Goal: Transaction & Acquisition: Purchase product/service

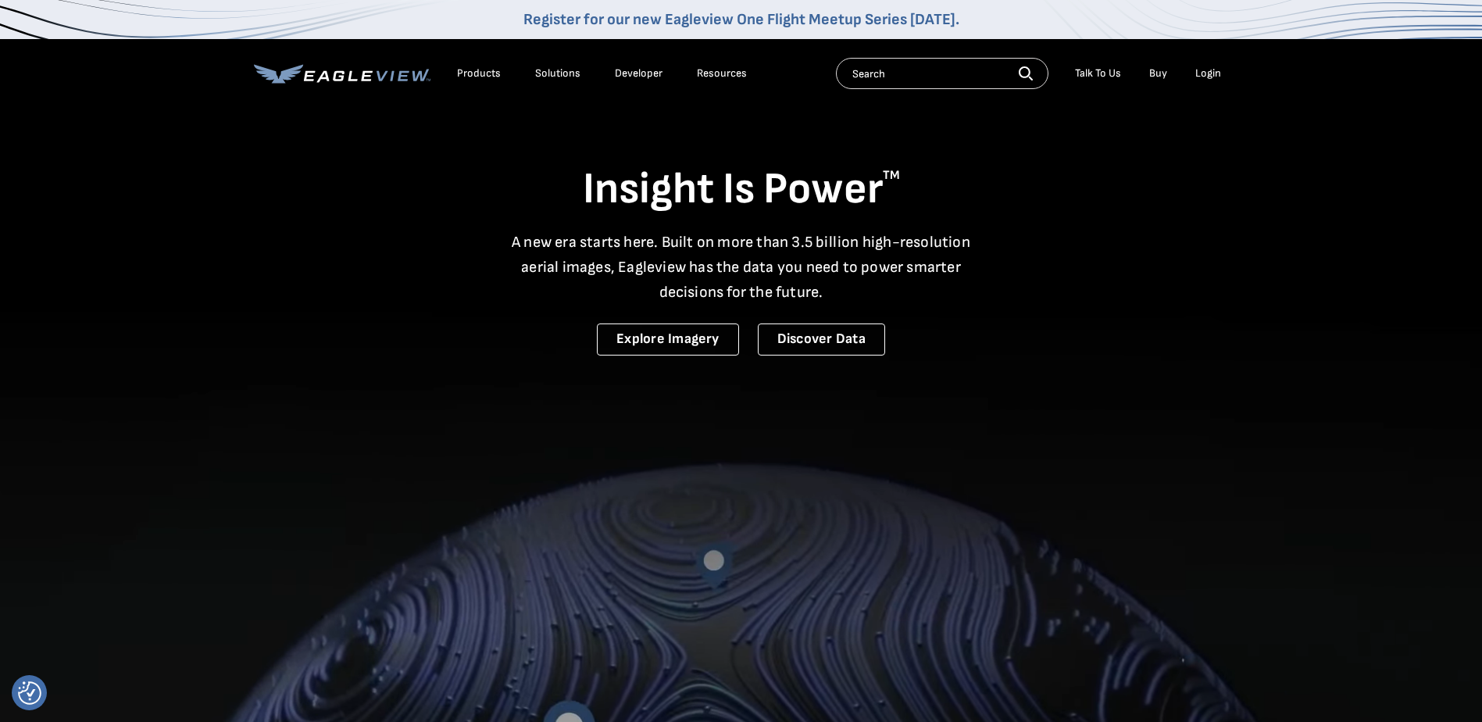
click at [1215, 74] on div "Login" at bounding box center [1208, 73] width 26 height 14
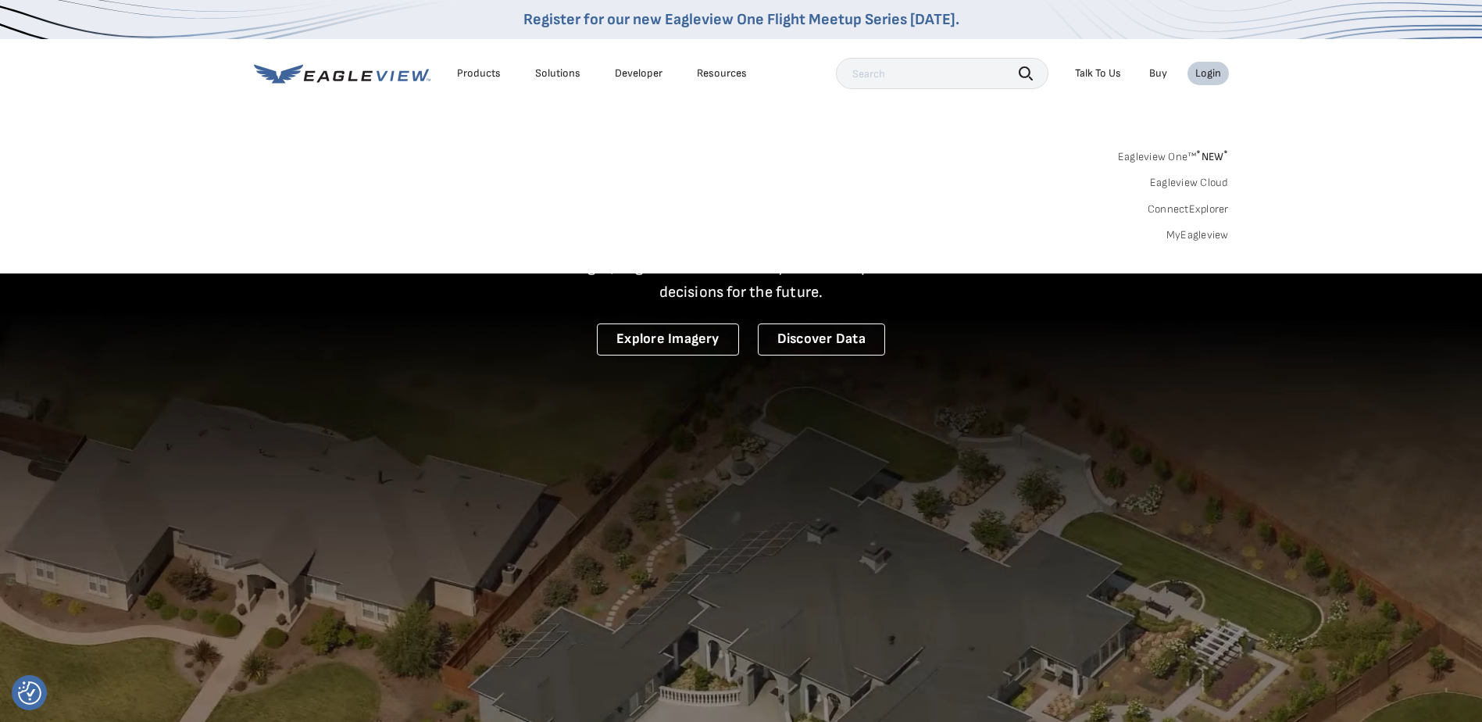
click at [1215, 74] on div "Login" at bounding box center [1208, 73] width 26 height 14
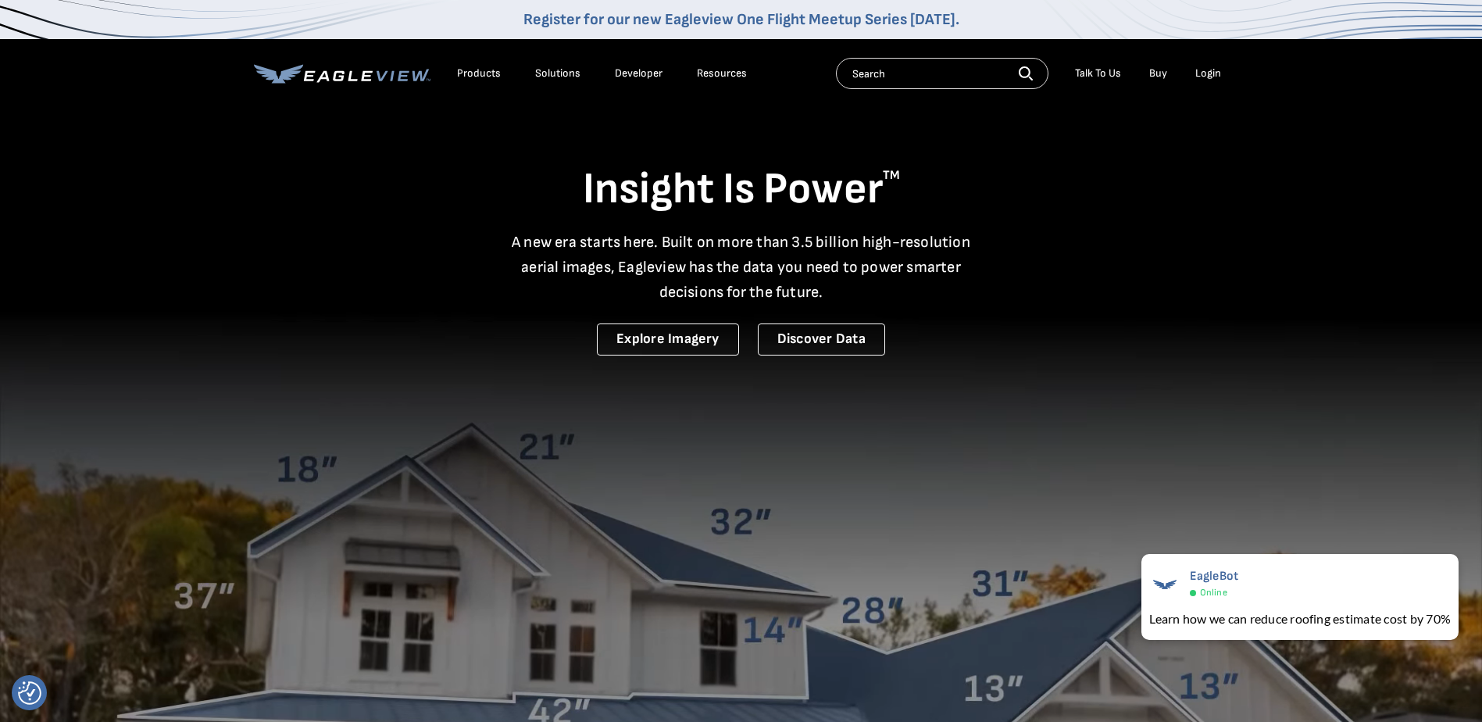
click at [1204, 73] on div "Login" at bounding box center [1208, 73] width 26 height 14
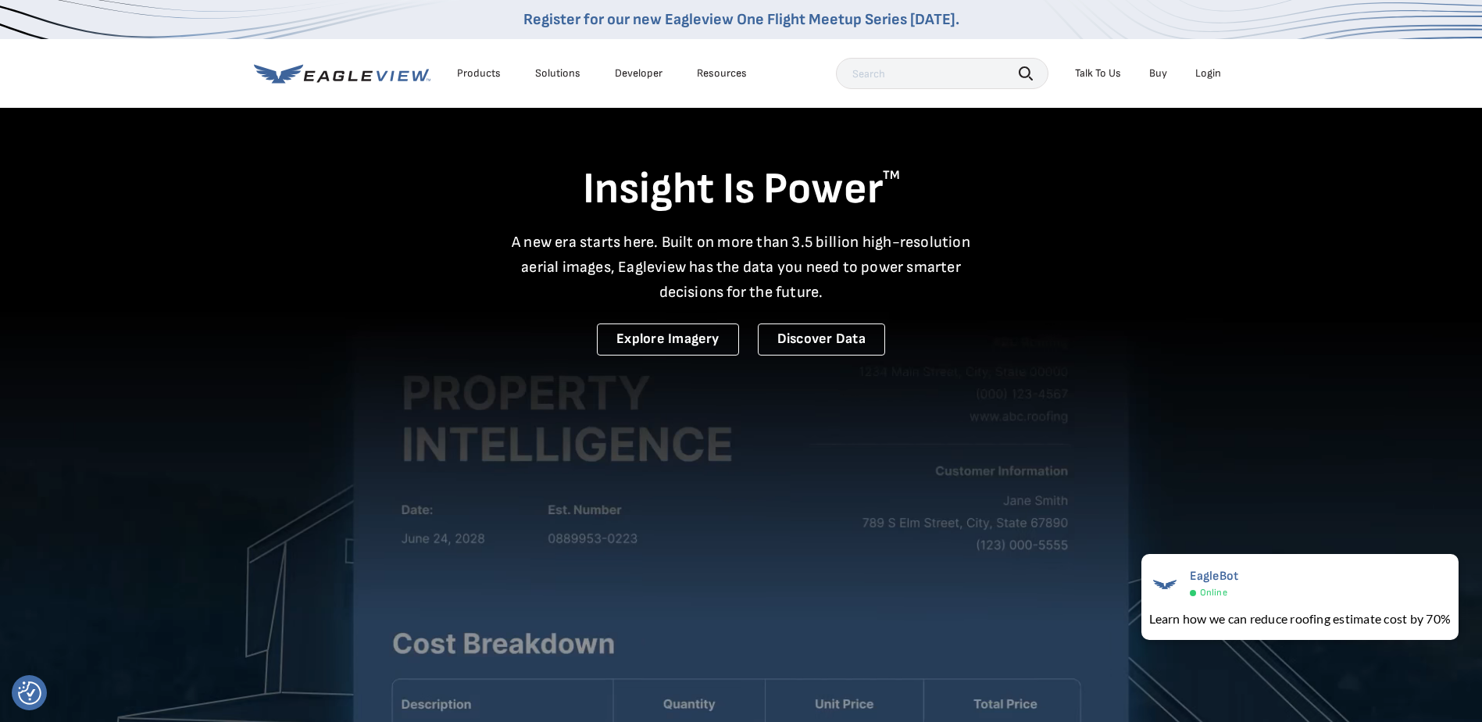
click at [1205, 75] on div "Login" at bounding box center [1208, 73] width 26 height 14
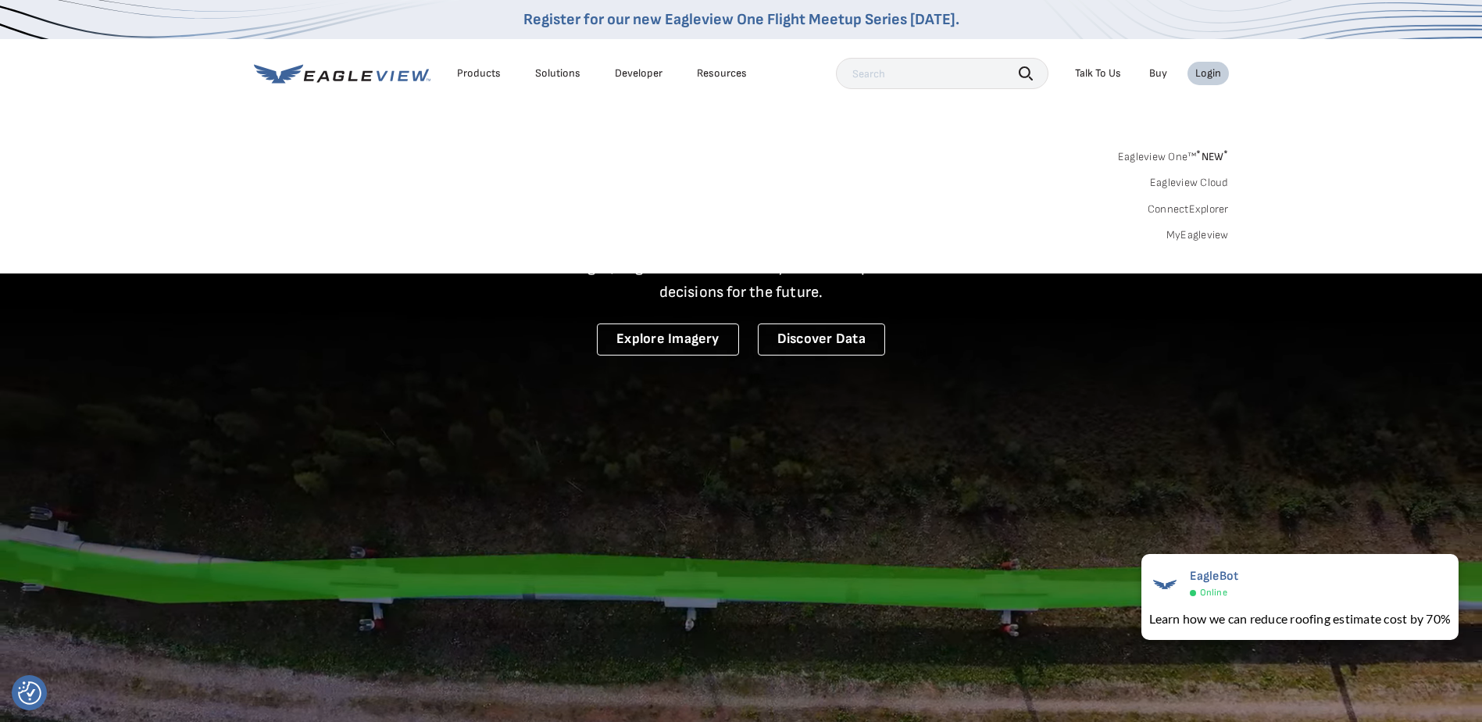
click at [1195, 234] on link "MyEagleview" at bounding box center [1197, 235] width 62 height 14
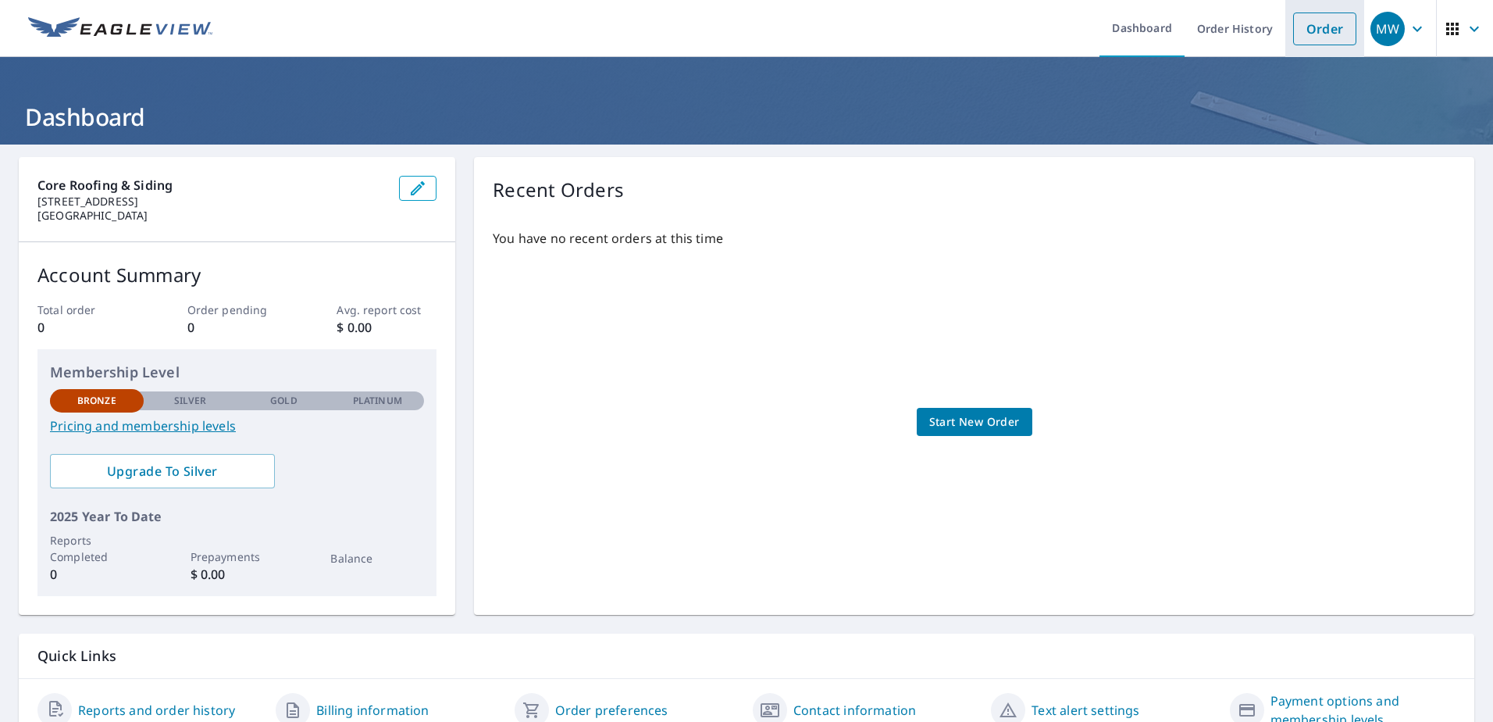
click at [1309, 29] on link "Order" at bounding box center [1324, 28] width 63 height 33
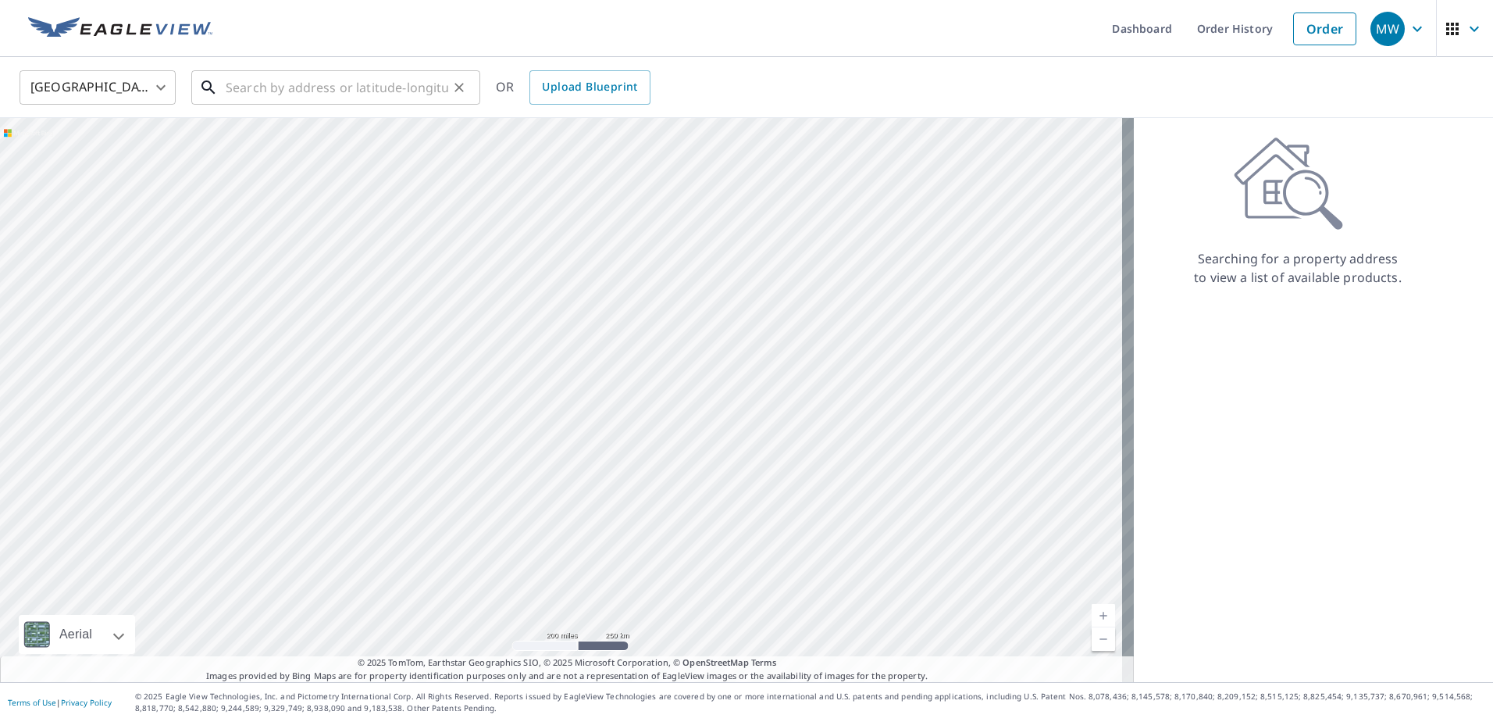
click at [298, 80] on input "text" at bounding box center [337, 88] width 223 height 44
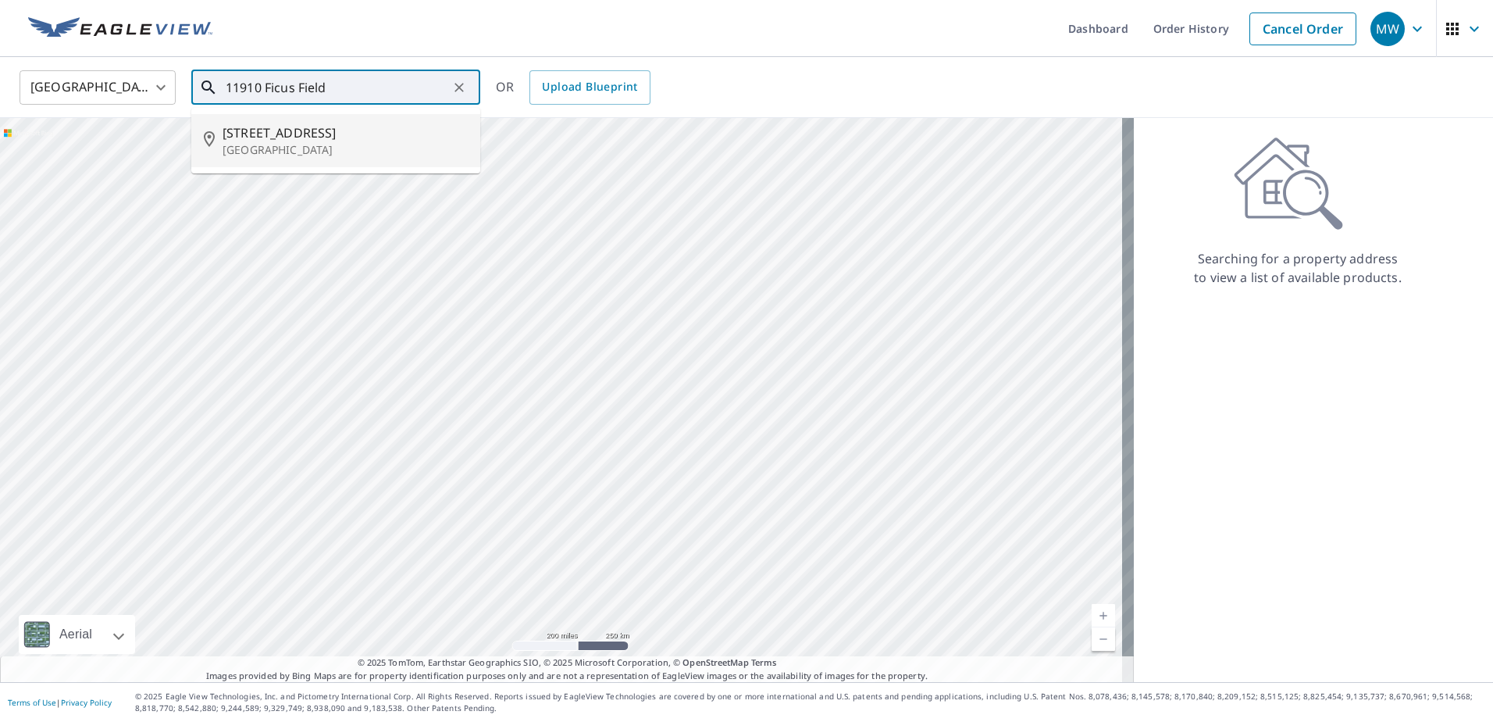
click at [273, 123] on span "11910 Ficus Field Way" at bounding box center [345, 132] width 245 height 19
type input "11910 Ficus Field Way Plain City, OH 43064"
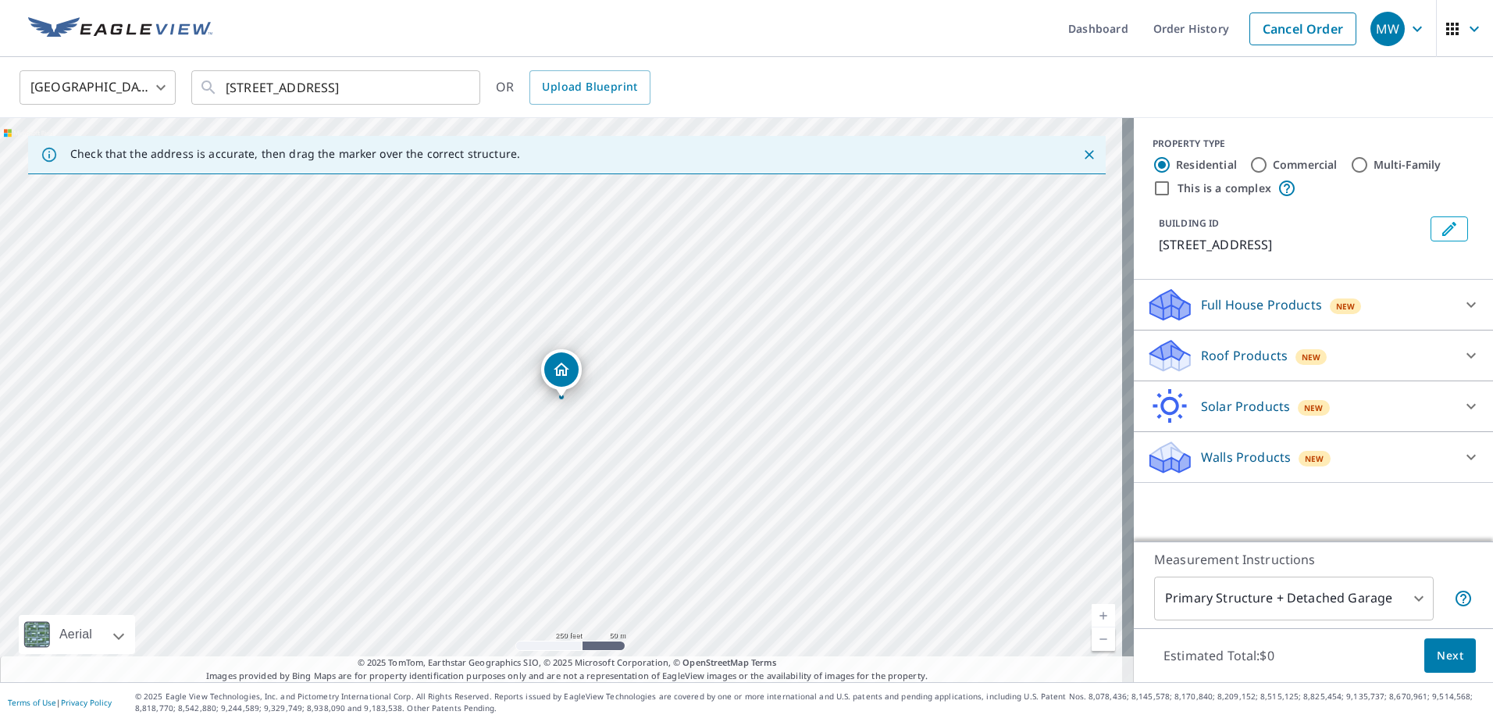
click at [1082, 155] on icon "Close" at bounding box center [1090, 155] width 16 height 16
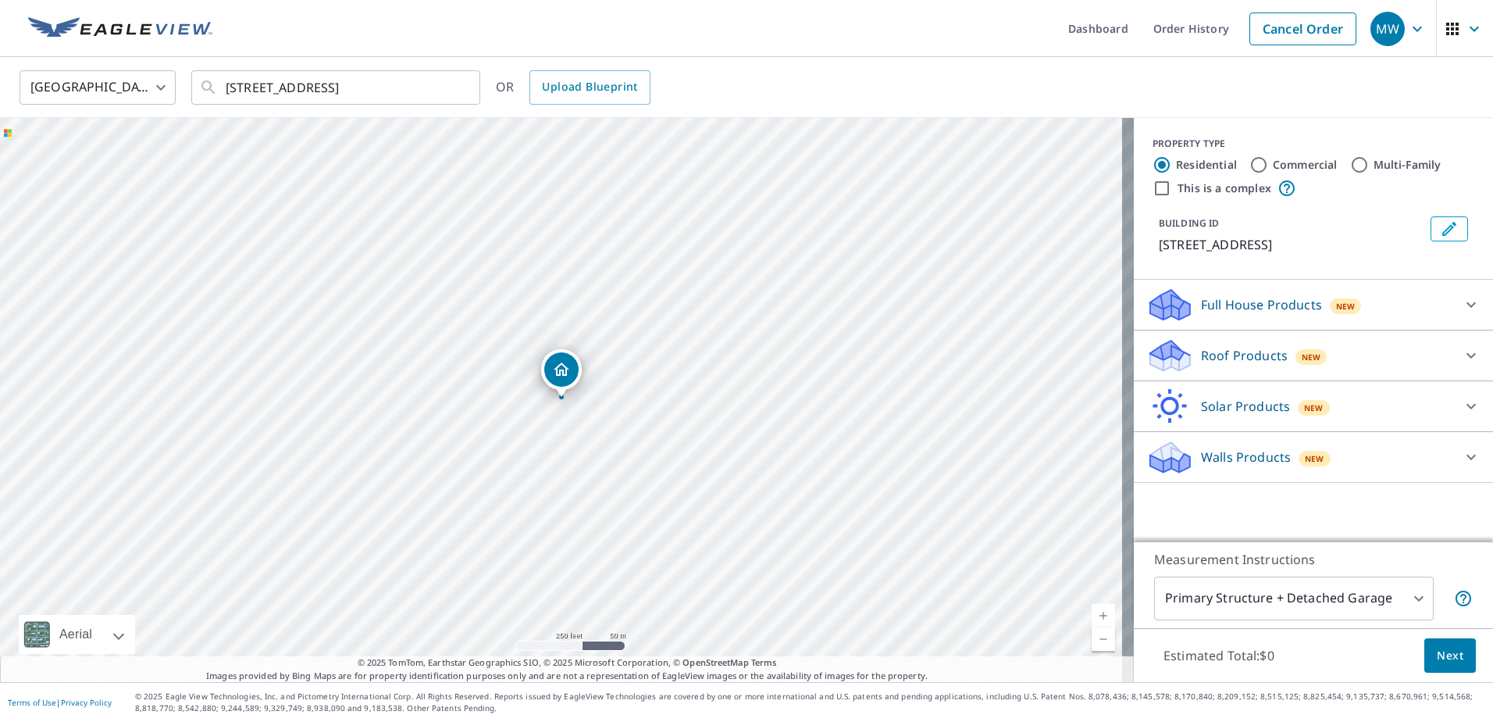
click at [1437, 651] on span "Next" at bounding box center [1450, 656] width 27 height 20
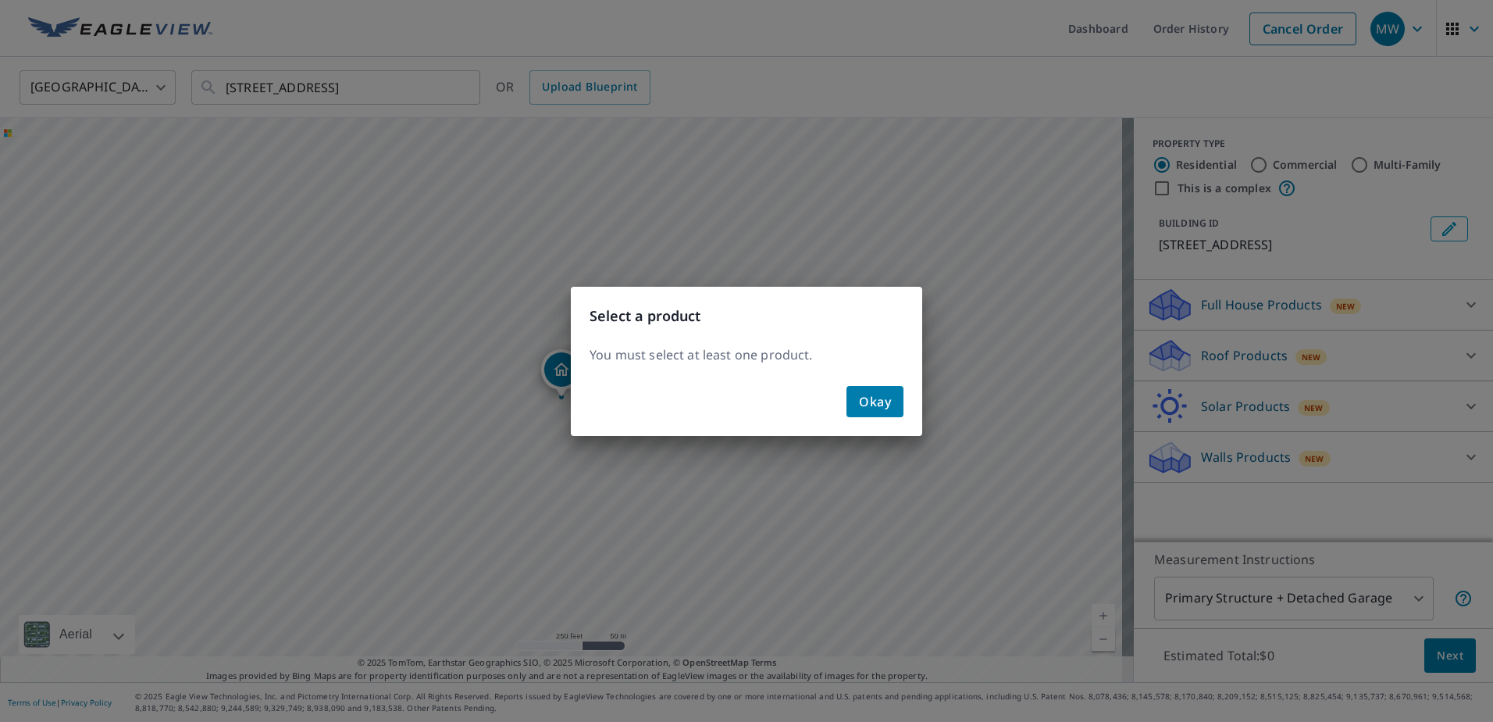
click at [888, 392] on span "Okay" at bounding box center [875, 402] width 32 height 22
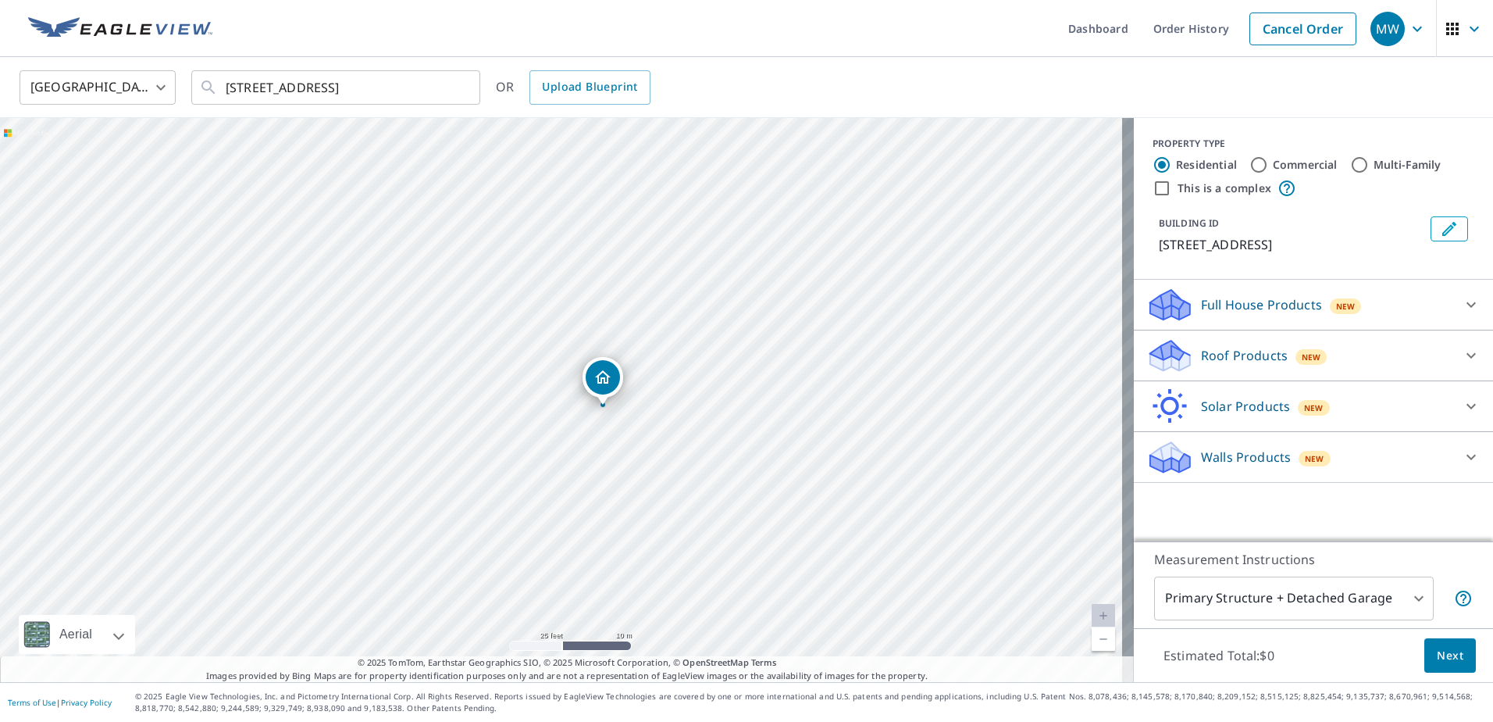
drag, startPoint x: 599, startPoint y: 377, endPoint x: 600, endPoint y: 387, distance: 10.2
click at [1441, 657] on span "Next" at bounding box center [1450, 656] width 27 height 20
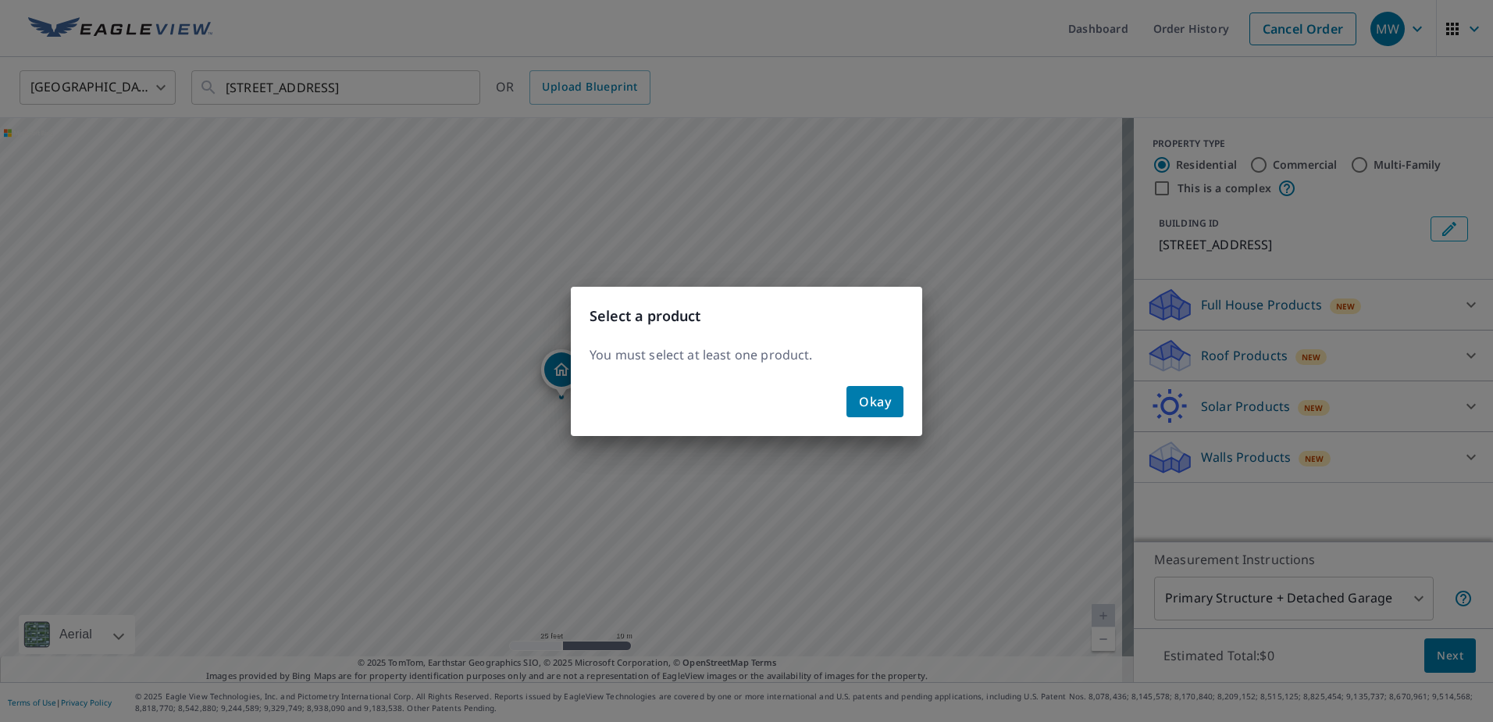
click at [870, 397] on span "Okay" at bounding box center [875, 402] width 32 height 22
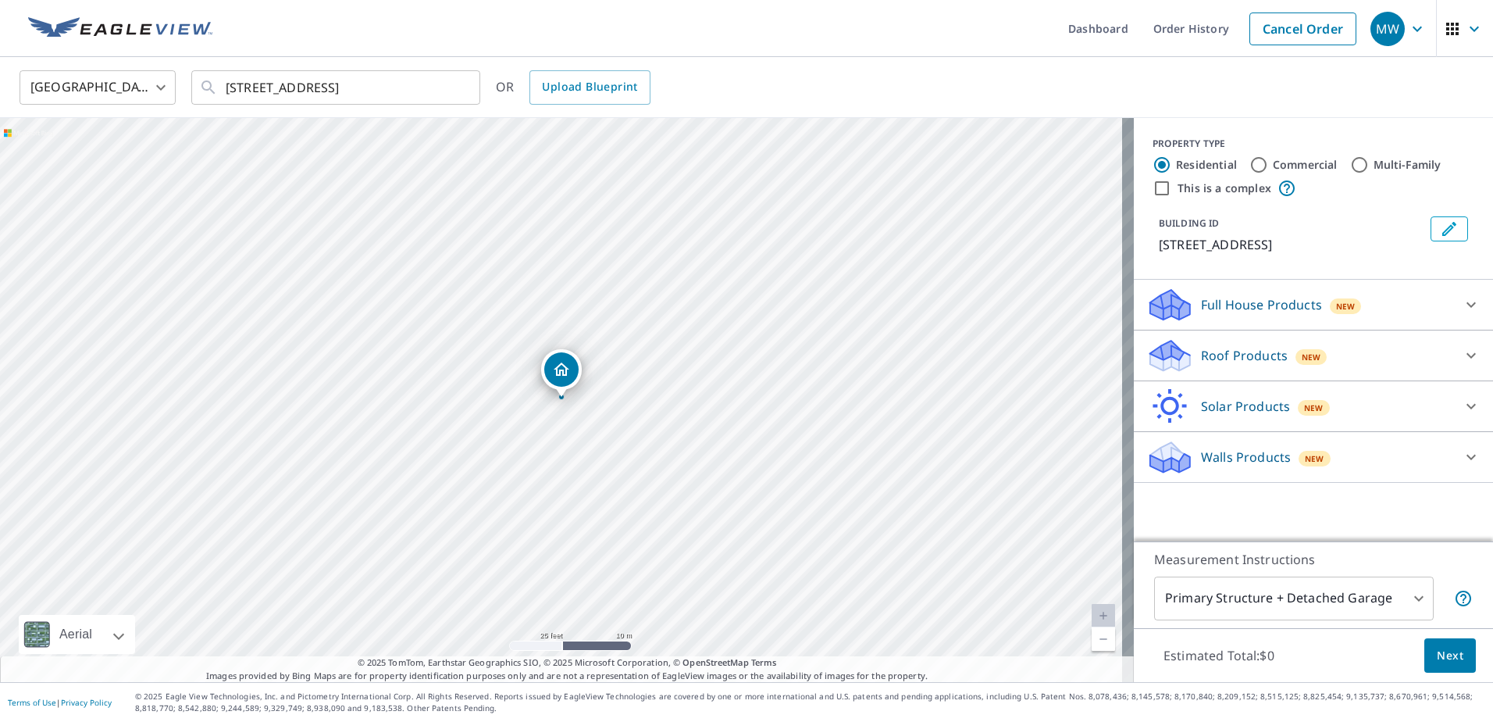
click at [1232, 344] on div "Roof Products New" at bounding box center [1300, 355] width 306 height 37
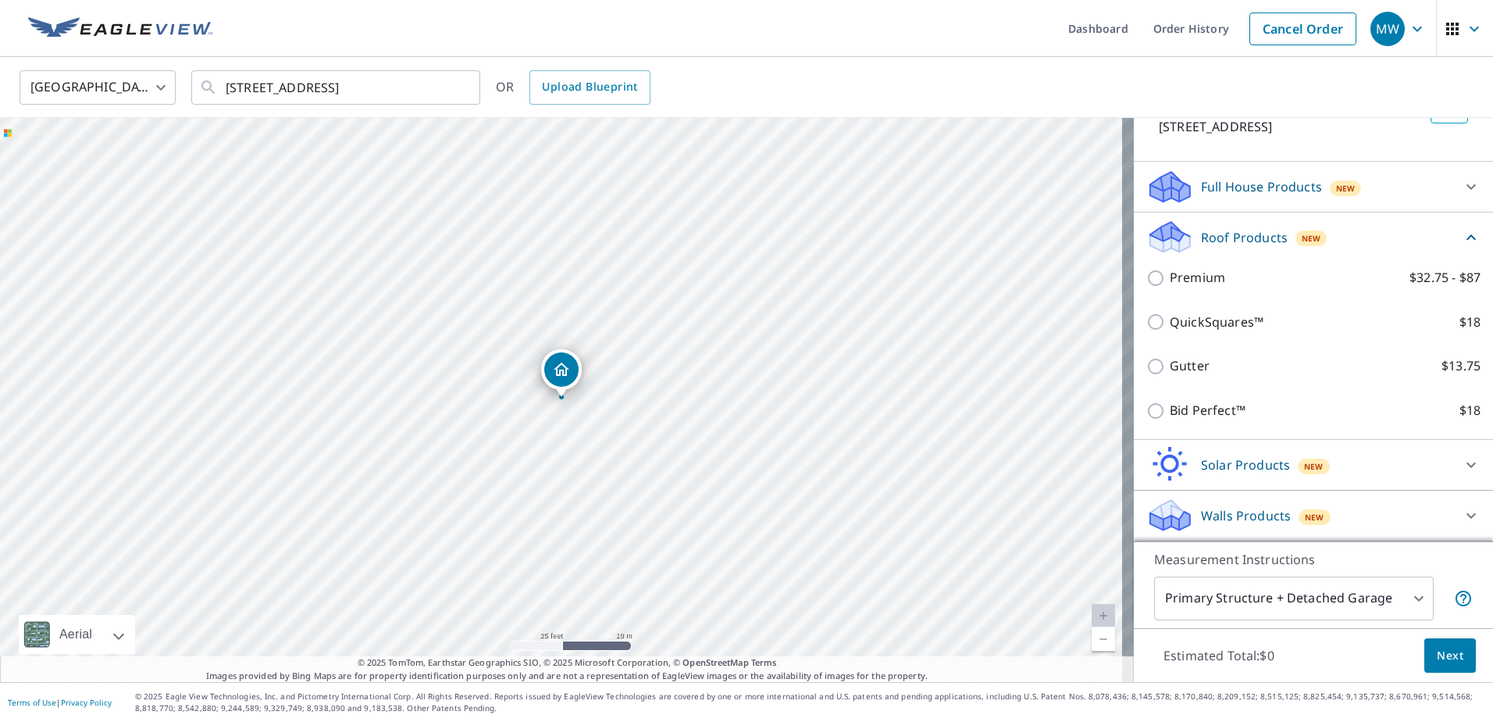
scroll to position [137, 0]
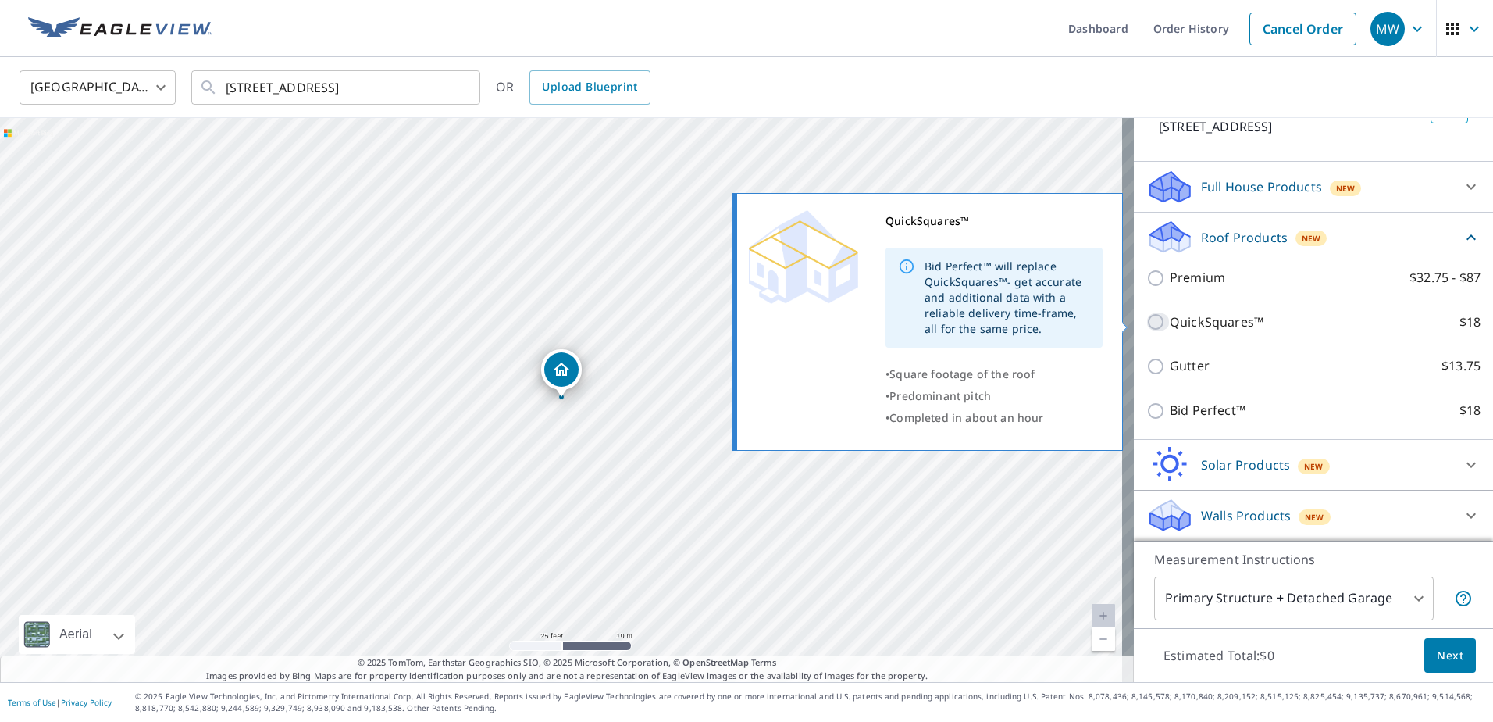
click at [1147, 329] on input "QuickSquares™ $18" at bounding box center [1158, 321] width 23 height 19
checkbox input "true"
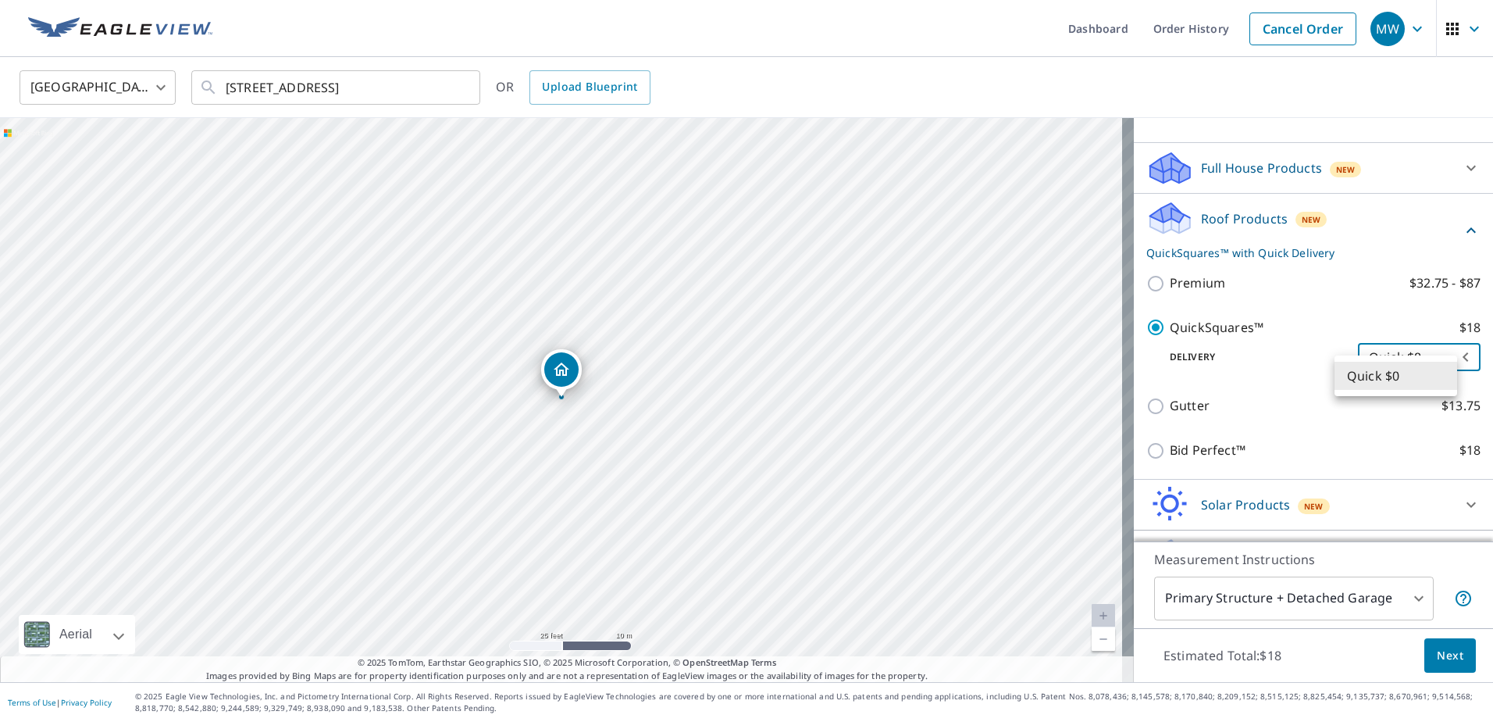
click at [1389, 387] on body "MW MW Dashboard Order History Cancel Order MW United States US ​ 11910 Ficus Fi…" at bounding box center [746, 361] width 1493 height 722
click at [1443, 656] on div at bounding box center [746, 361] width 1493 height 722
click at [1443, 655] on span "Next" at bounding box center [1450, 656] width 27 height 20
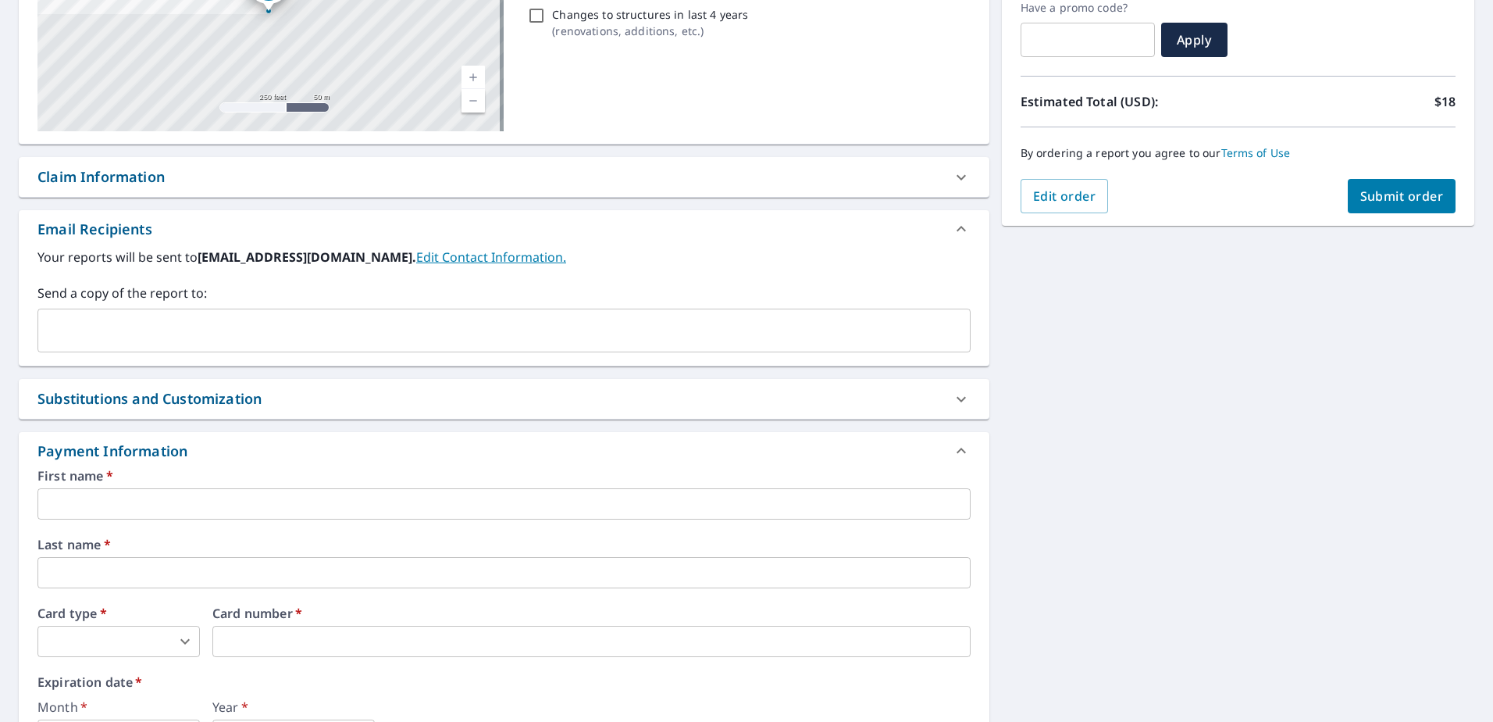
scroll to position [275, 0]
click at [322, 321] on input "text" at bounding box center [493, 328] width 896 height 30
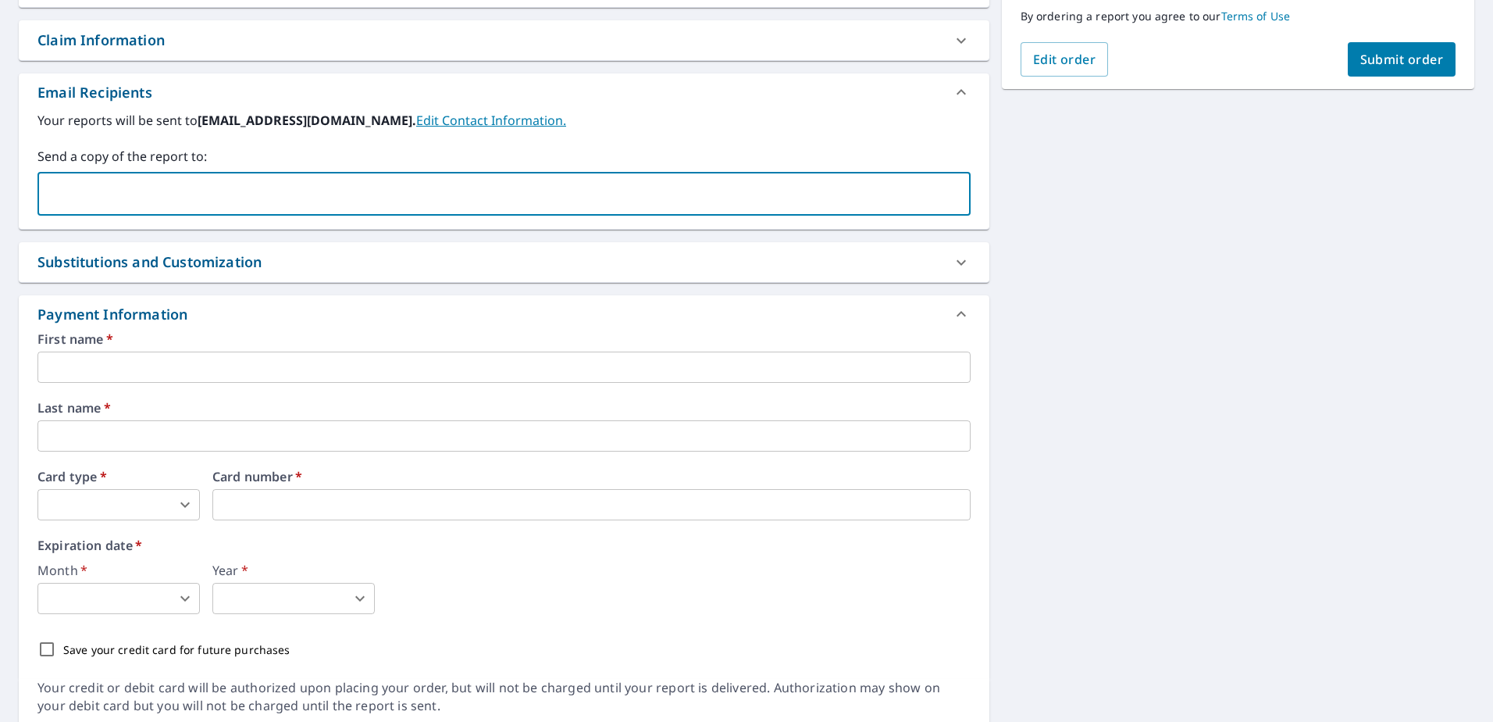
scroll to position [468, 0]
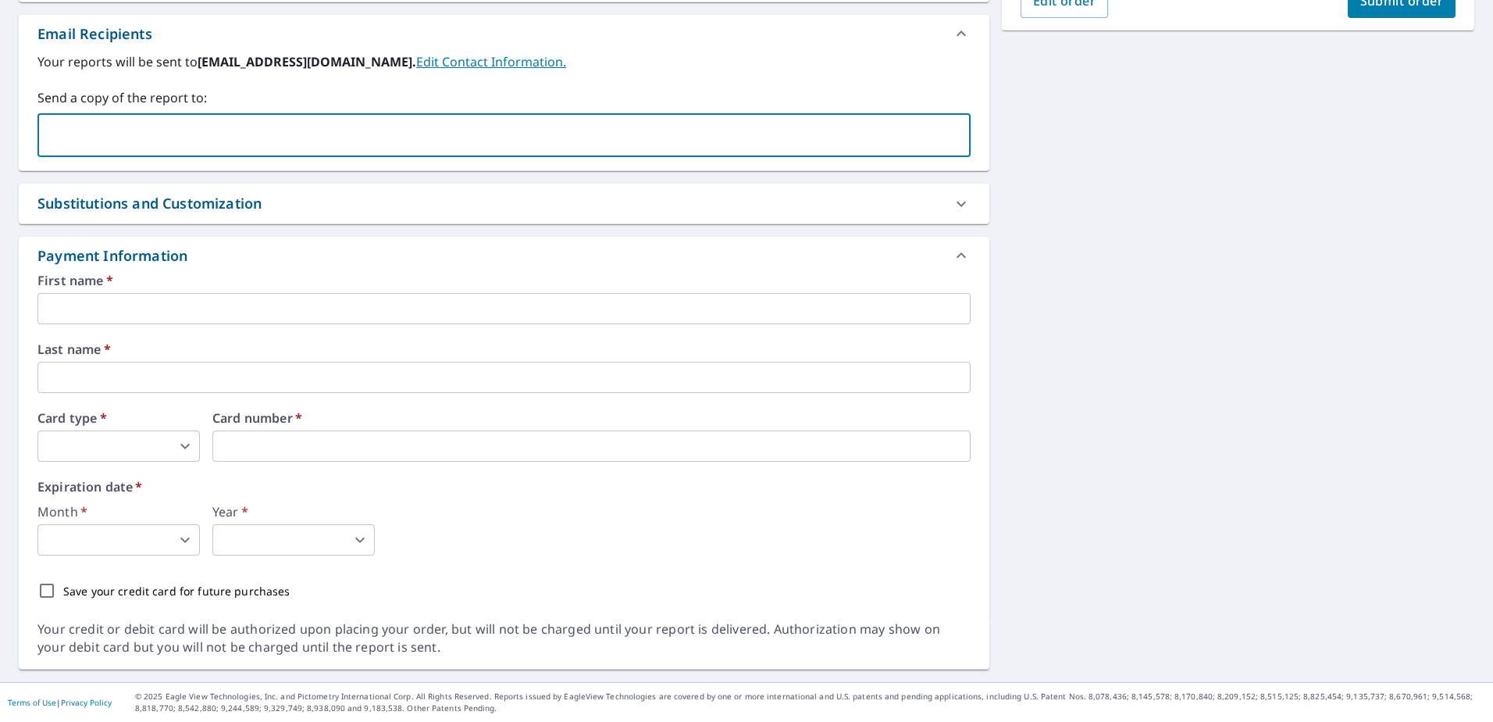
click at [216, 305] on input "text" at bounding box center [503, 308] width 933 height 31
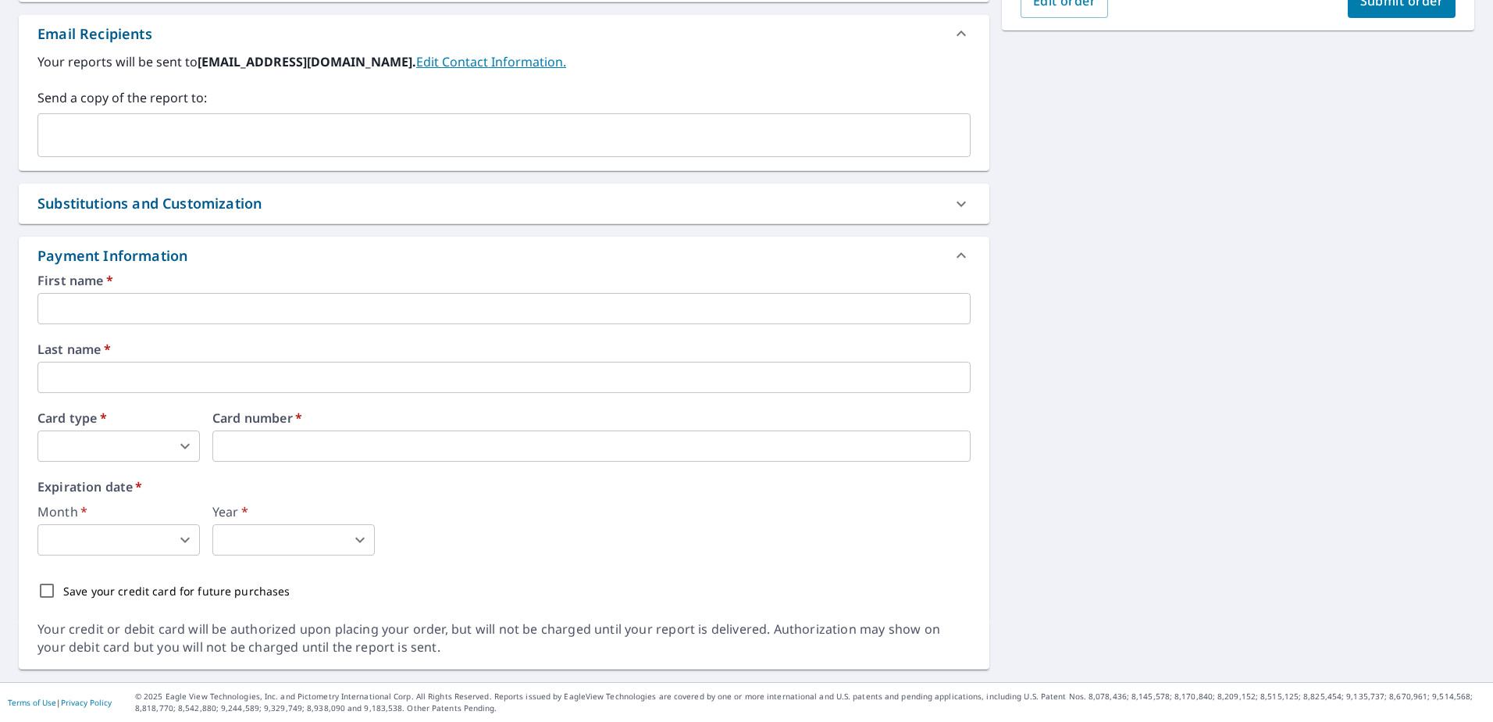
type input "Misty"
type input "Womeldorff"
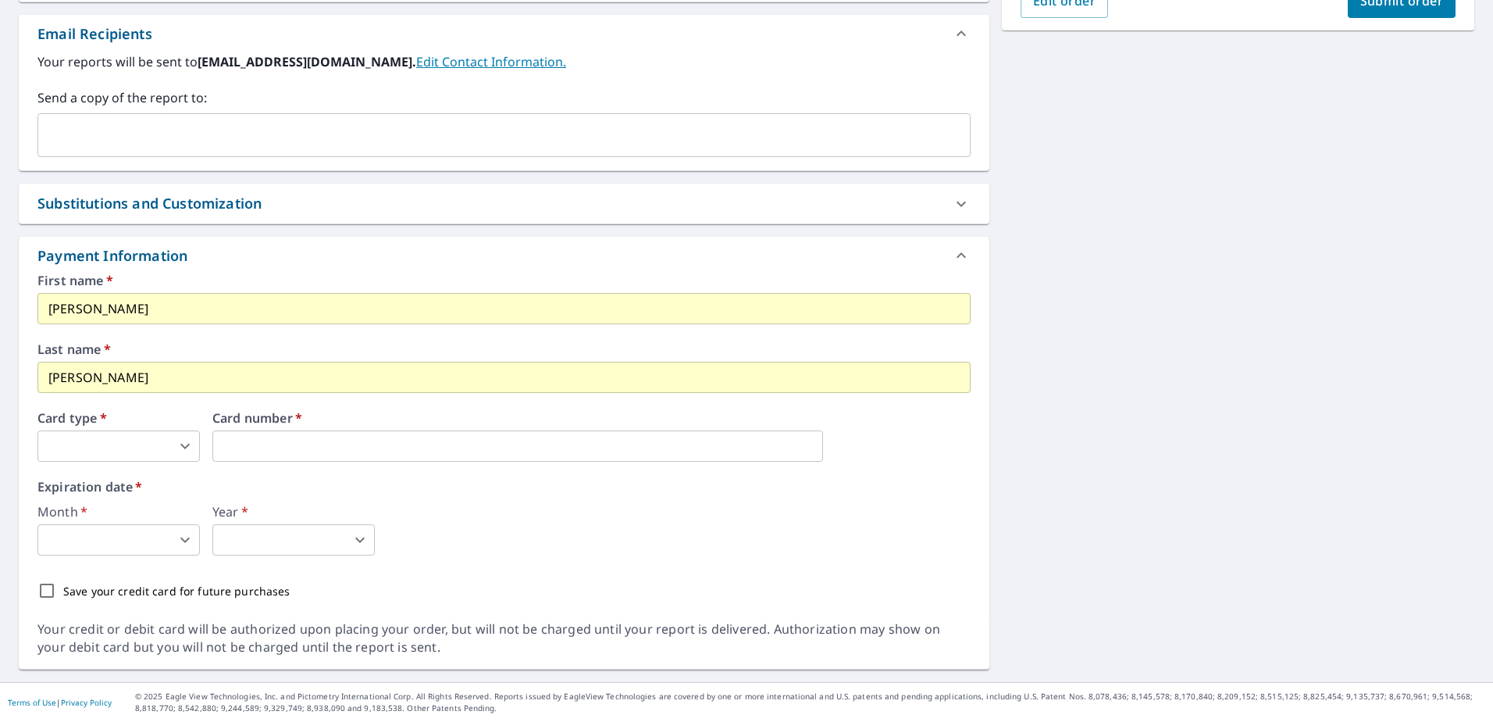
click at [122, 444] on body "MW MW Dashboard Order History Cancel Order MW Dashboard / Finalize Order Finali…" at bounding box center [746, 361] width 1493 height 722
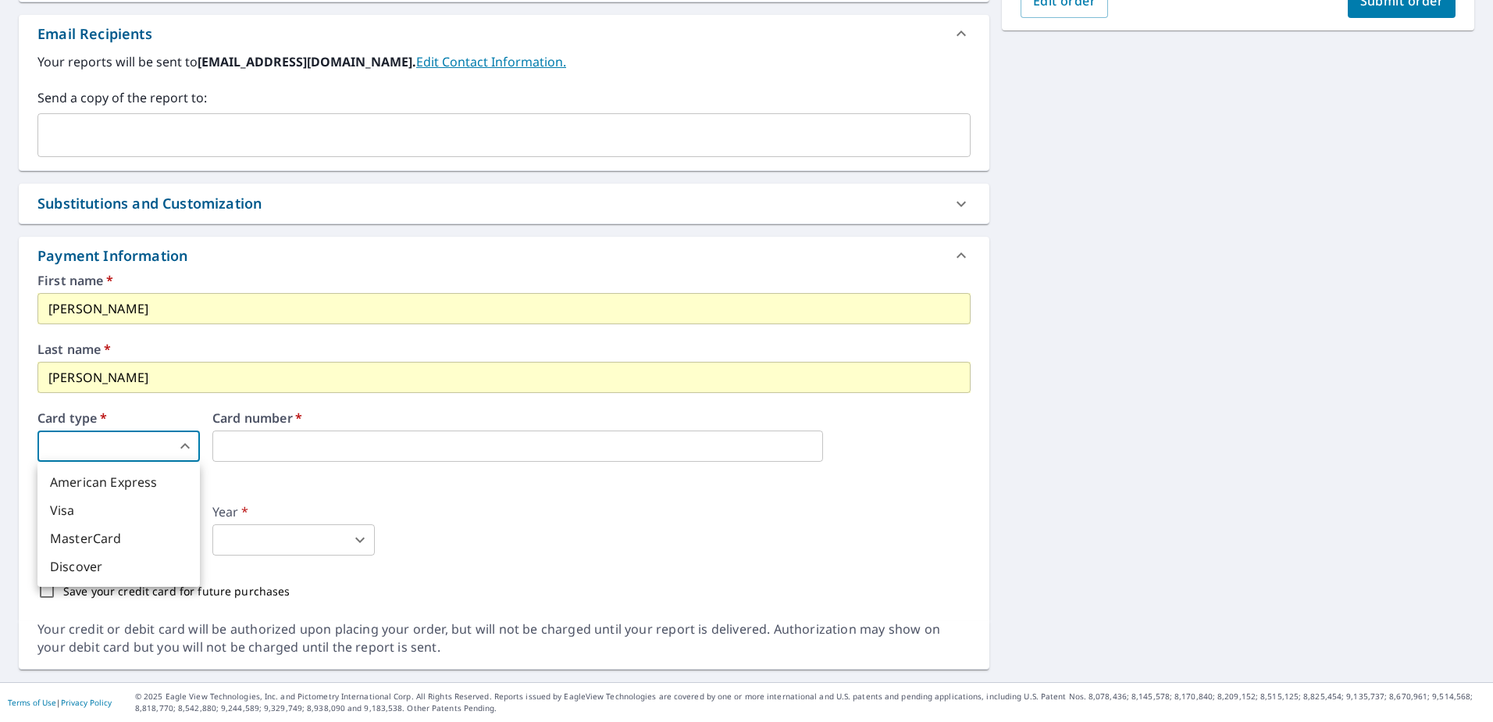
drag, startPoint x: 87, startPoint y: 546, endPoint x: 129, endPoint y: 519, distance: 49.8
click at [87, 546] on li "MasterCard" at bounding box center [118, 538] width 162 height 28
type input "3"
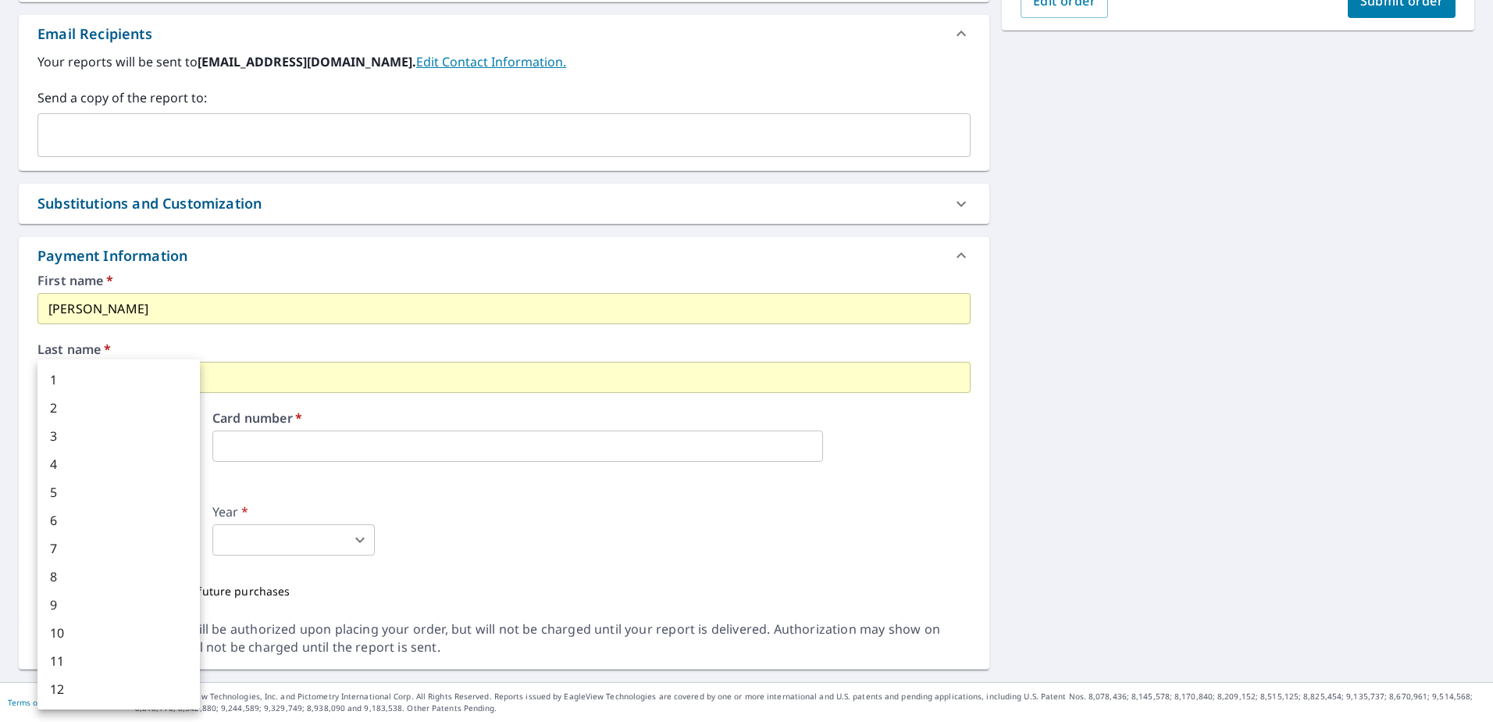
click at [139, 540] on body "MW MW Dashboard Order History Cancel Order MW Dashboard / Finalize Order Finali…" at bounding box center [746, 361] width 1493 height 722
click at [87, 518] on li "6" at bounding box center [118, 520] width 162 height 28
type input "6"
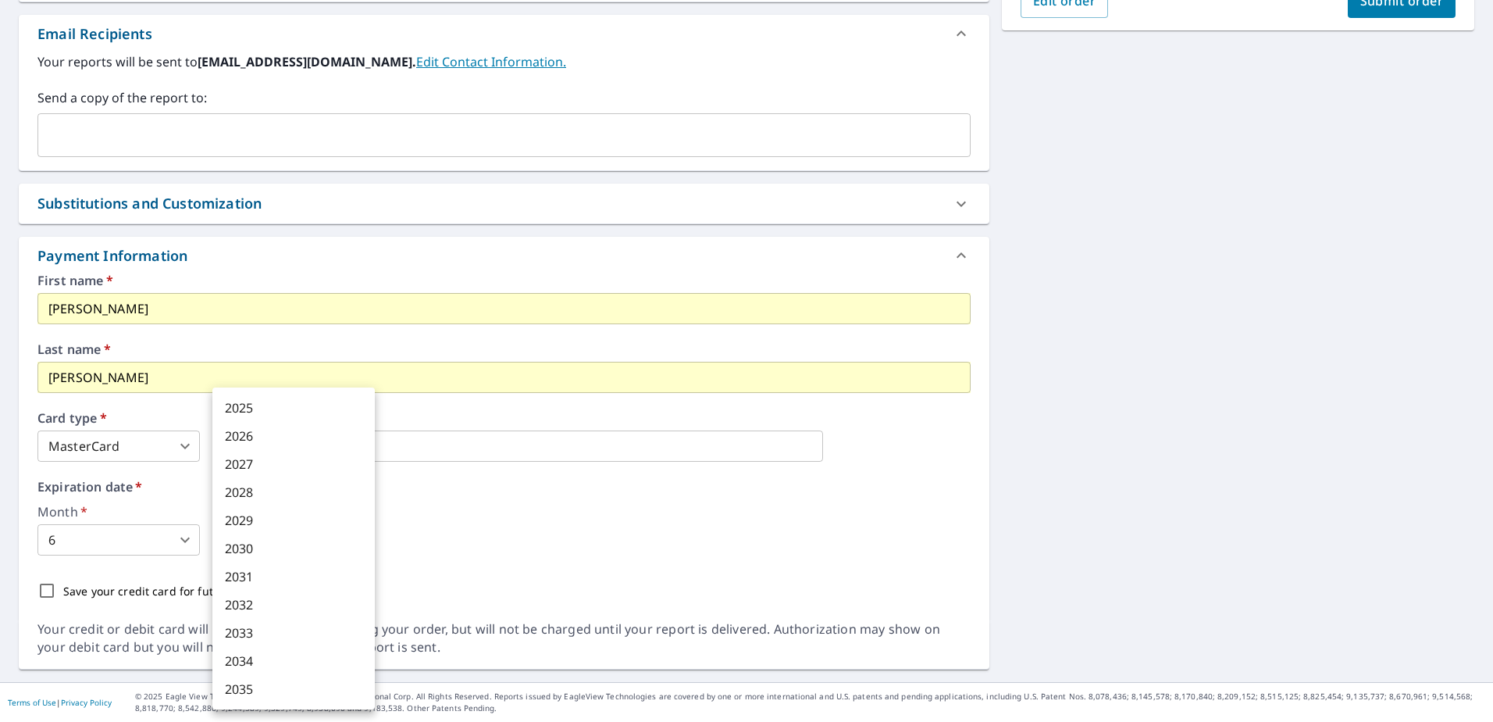
click at [276, 538] on body "MW MW Dashboard Order History Cancel Order MW Dashboard / Finalize Order Finali…" at bounding box center [746, 361] width 1493 height 722
click at [275, 543] on li "2030" at bounding box center [293, 548] width 162 height 28
type input "2030"
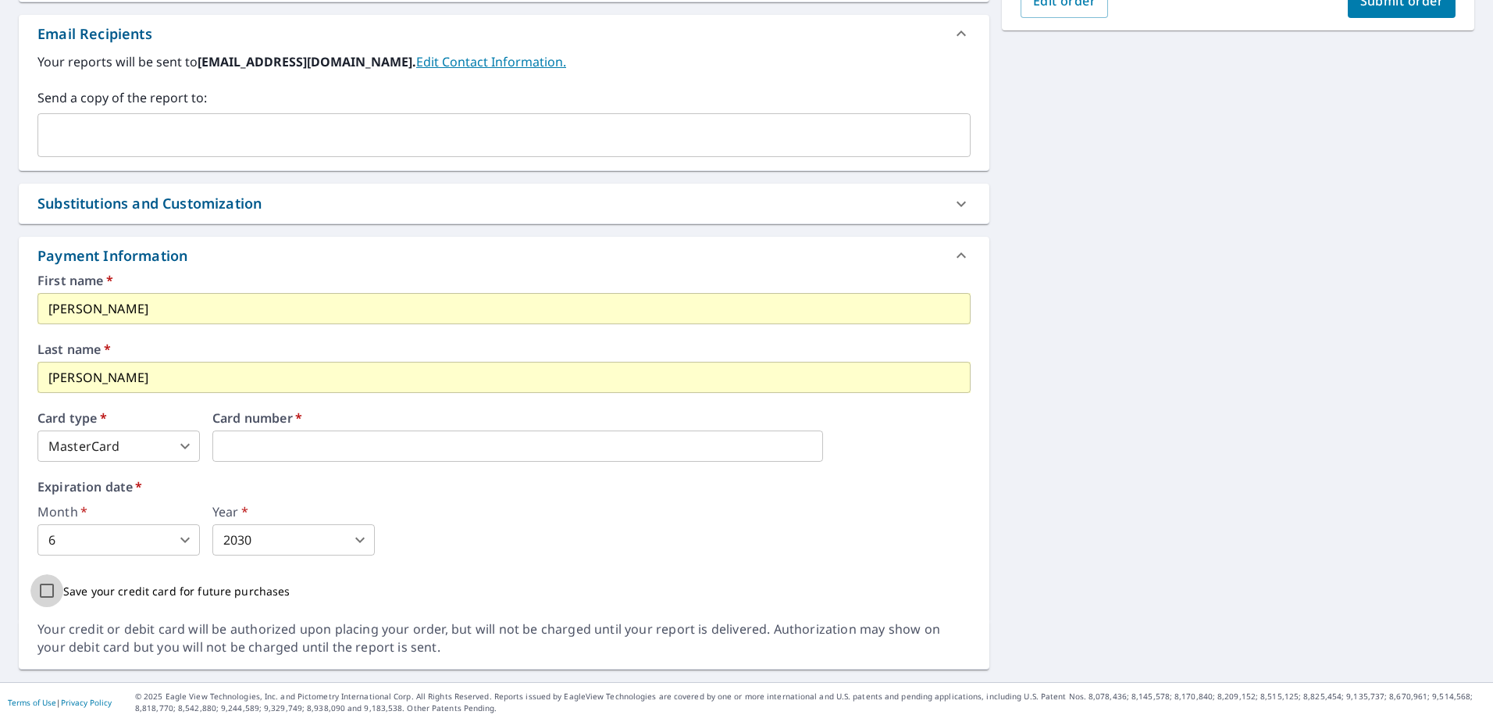
click at [45, 594] on input "Save your credit card for future purchases" at bounding box center [46, 590] width 33 height 33
checkbox input "true"
click at [745, 571] on div "First name   * Misty ​ Last name   * Womeldorff ​ Card type   * MasterCard 3 ​ …" at bounding box center [503, 440] width 933 height 333
click at [1386, 17] on button "Submit order" at bounding box center [1402, 1] width 109 height 34
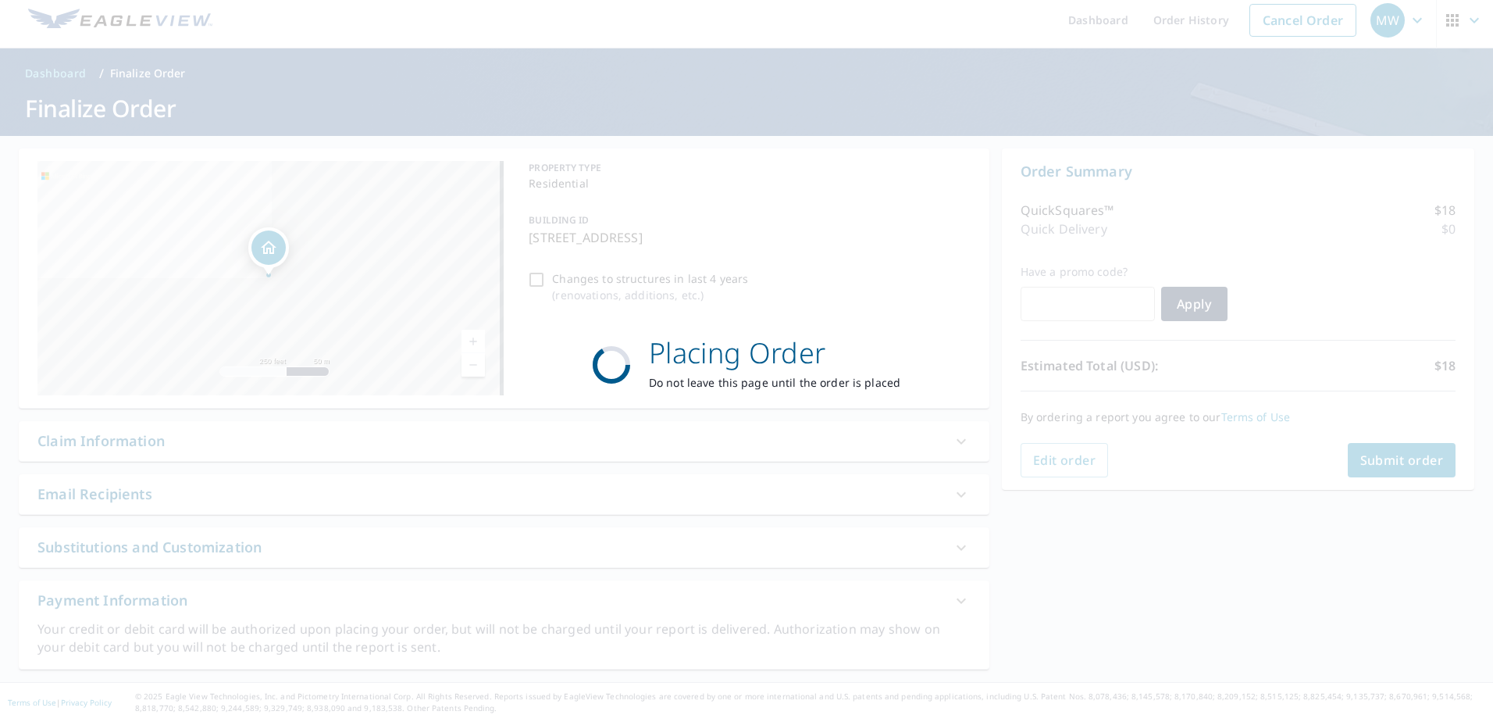
scroll to position [9, 0]
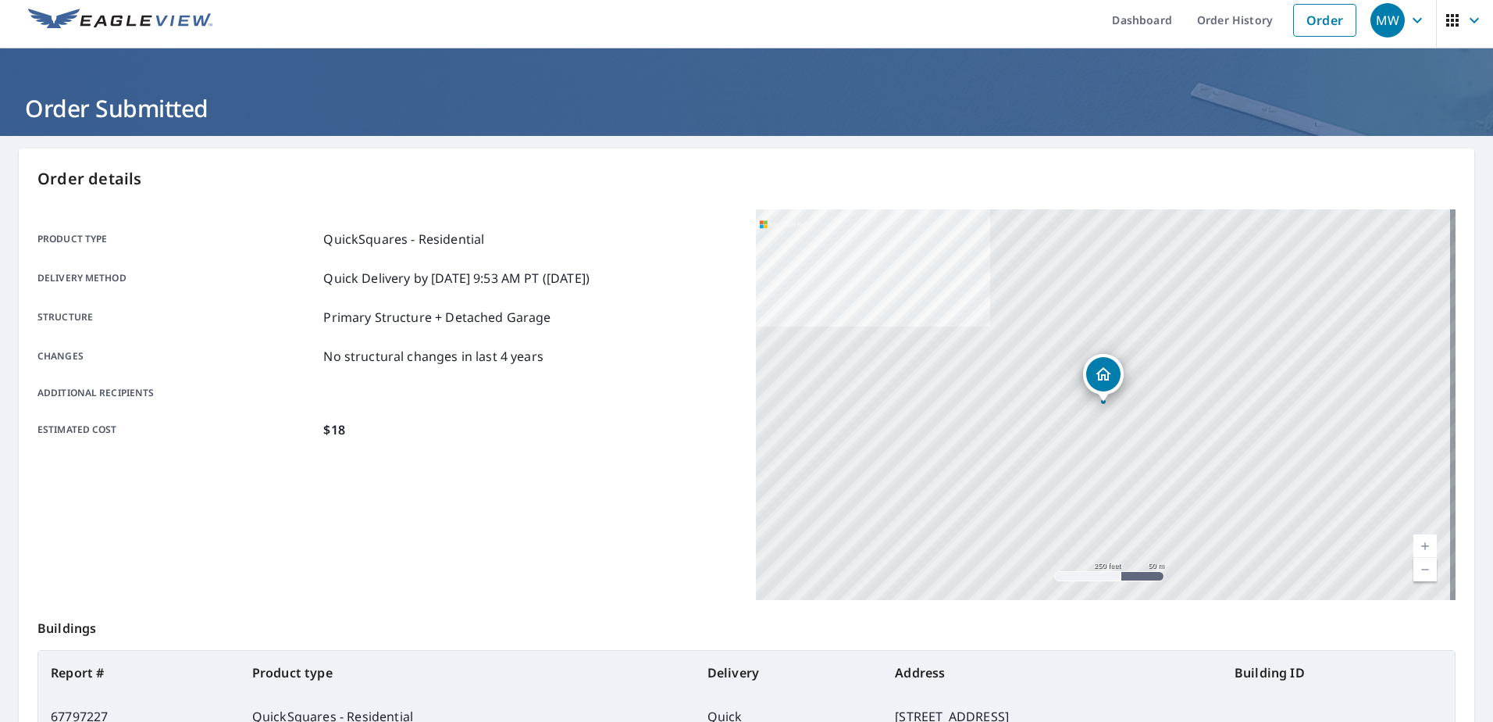
click at [598, 473] on div "Product type QuickSquares - Residential Delivery method Quick Delivery by 10/9/…" at bounding box center [387, 404] width 700 height 391
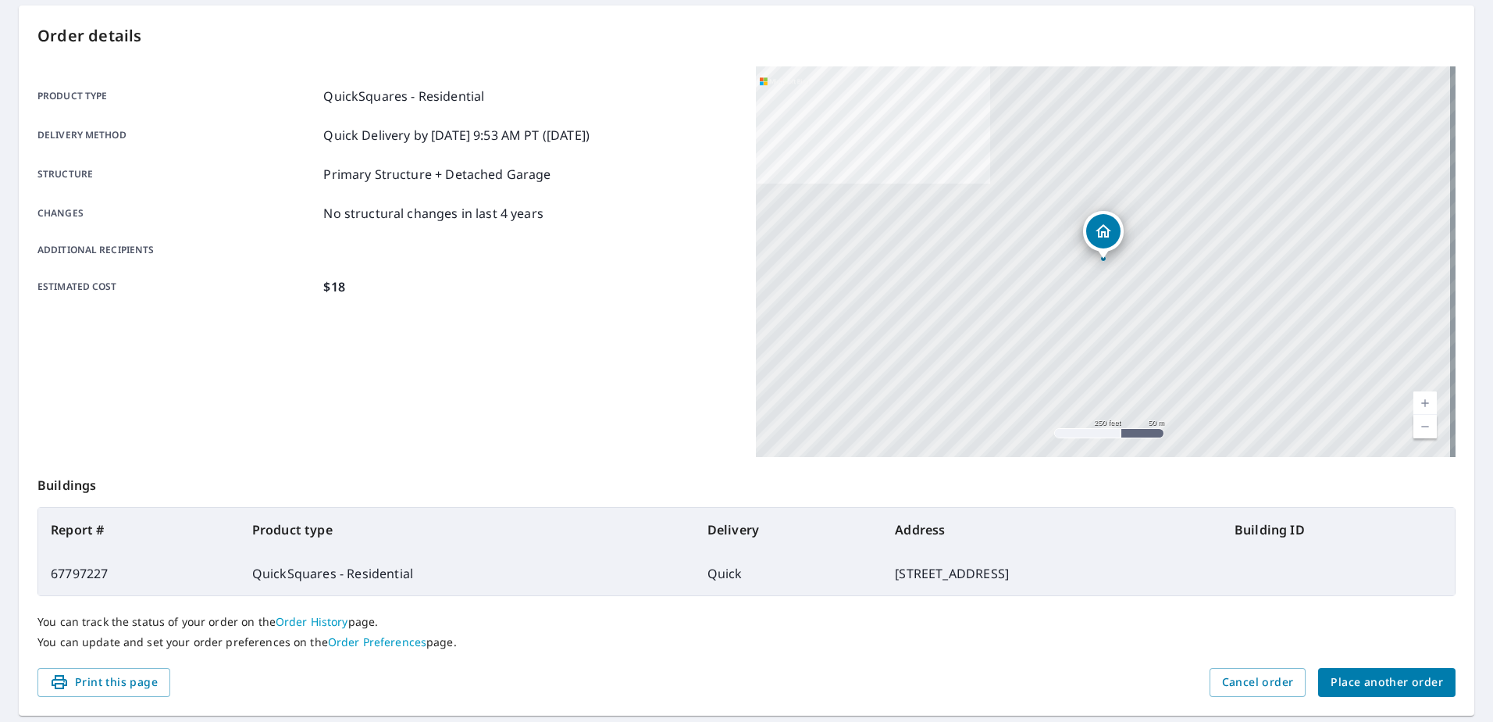
scroll to position [198, 0]
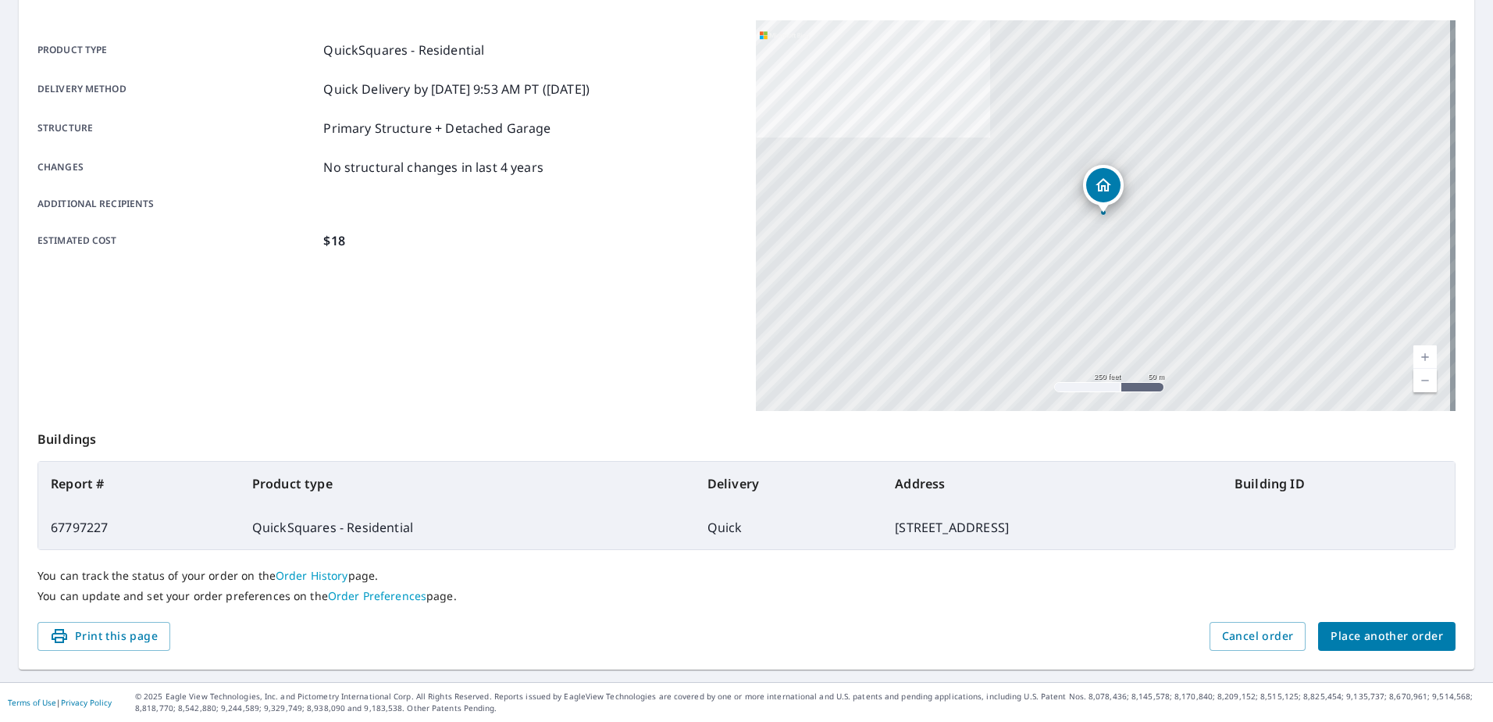
click at [487, 355] on div "Product type QuickSquares - Residential Delivery method Quick Delivery by 10/9/…" at bounding box center [387, 215] width 700 height 391
